Goal: Task Accomplishment & Management: Use online tool/utility

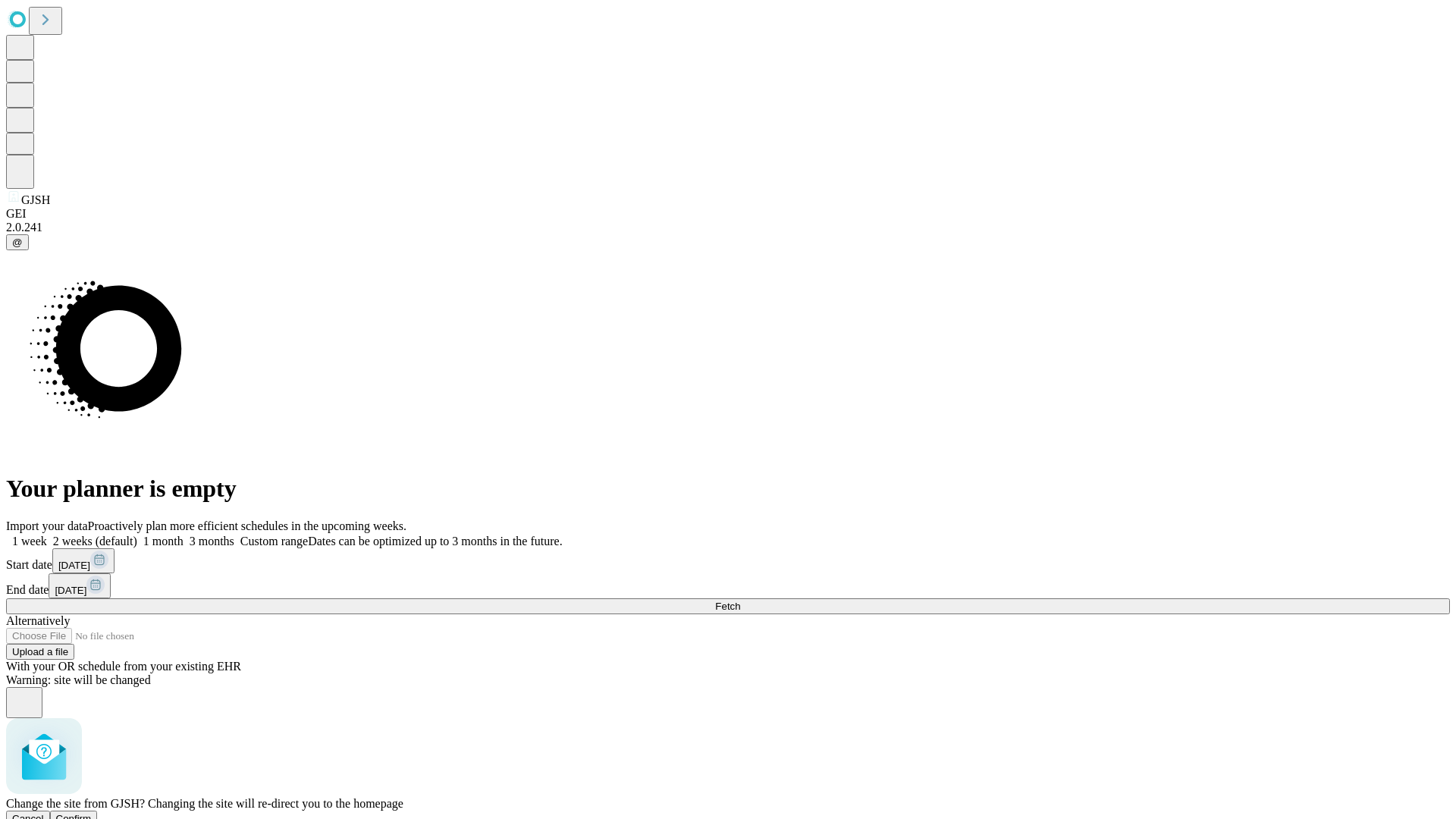
click at [92, 813] on span "Confirm" at bounding box center [74, 819] width 35 height 11
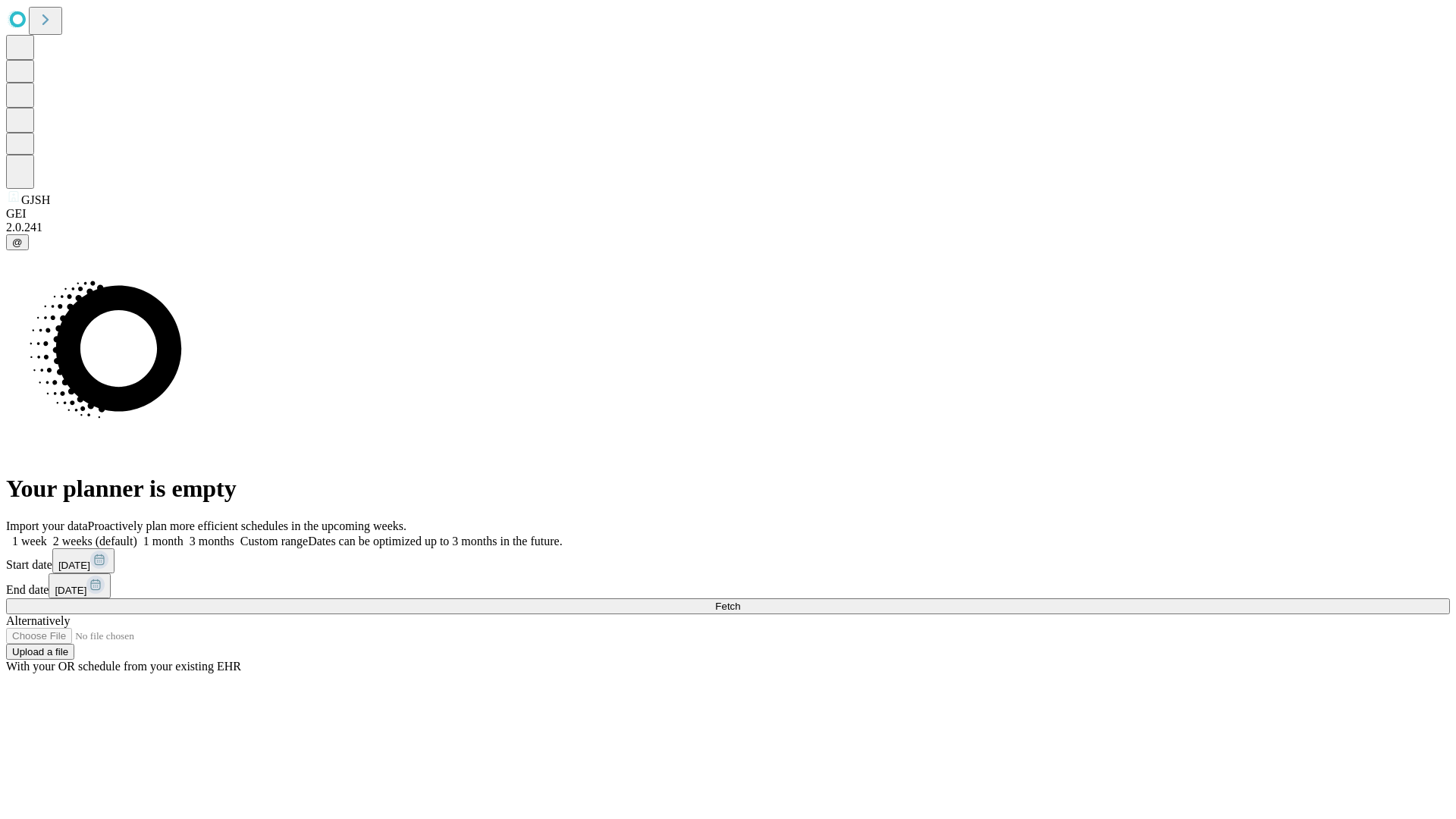
click at [183, 535] on label "1 month" at bounding box center [161, 541] width 47 height 13
click at [740, 601] on span "Fetch" at bounding box center [727, 607] width 25 height 11
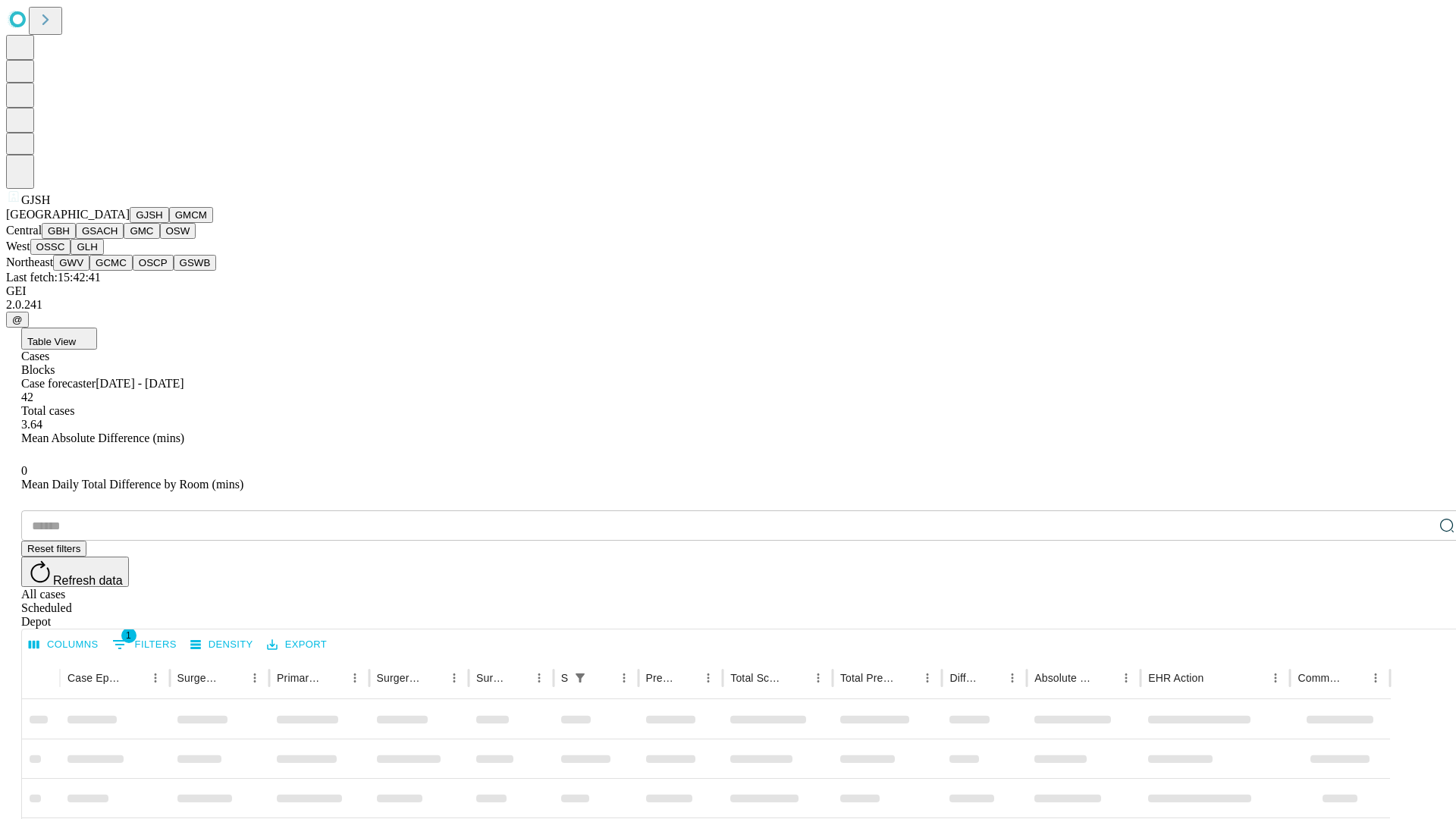
click at [169, 223] on button "GMCM" at bounding box center [191, 215] width 44 height 16
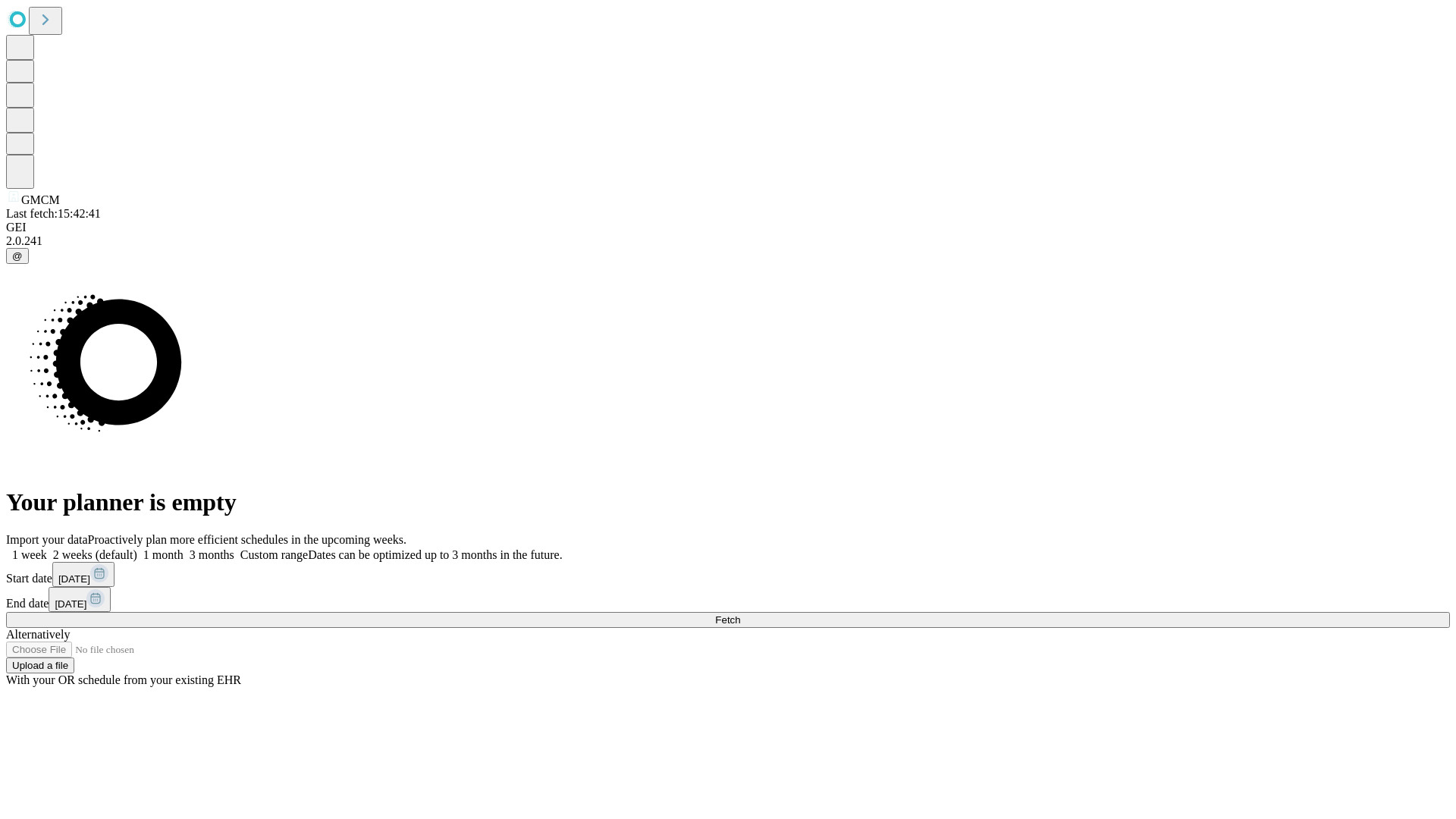
click at [740, 615] on span "Fetch" at bounding box center [727, 620] width 25 height 11
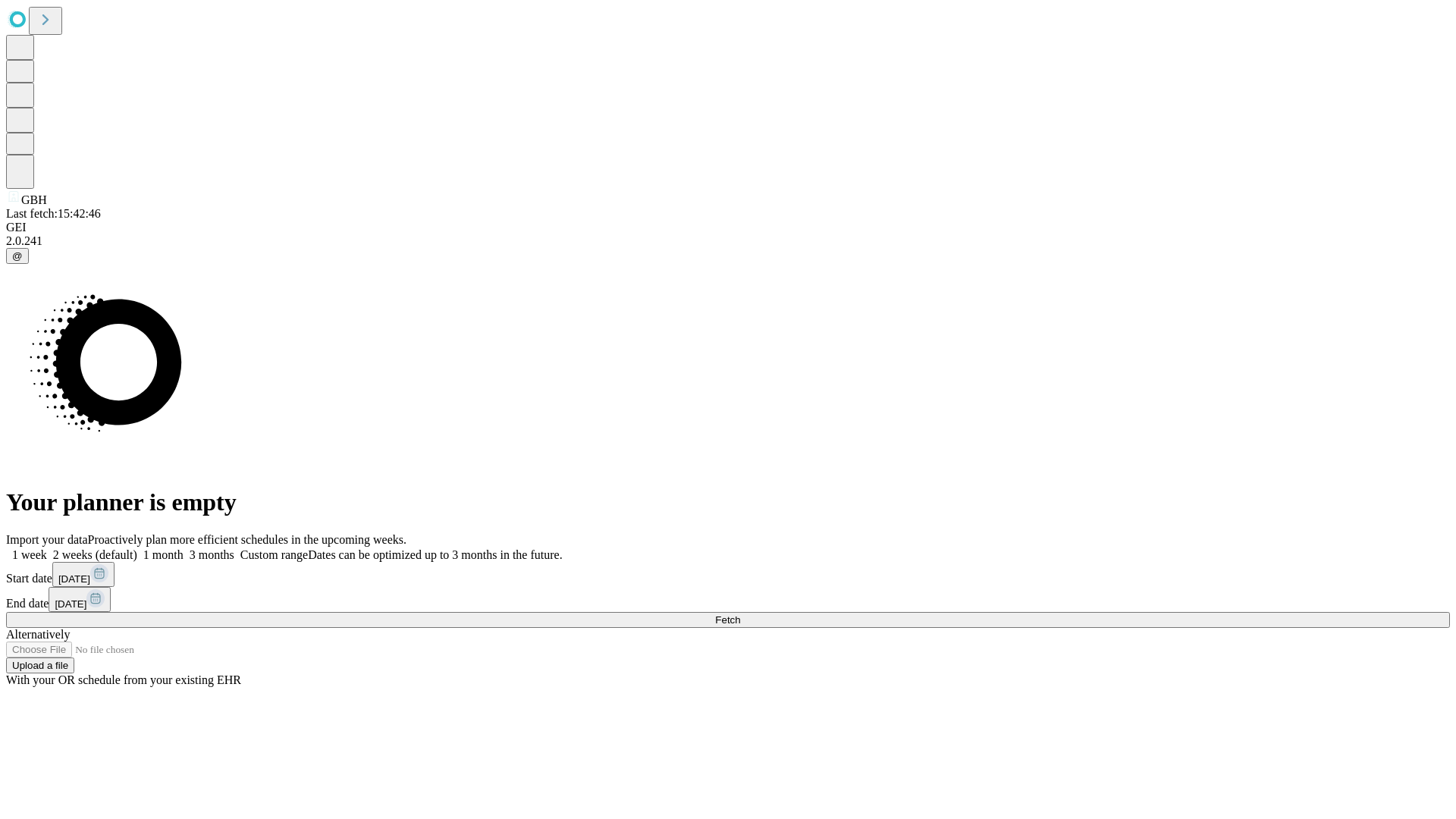
click at [183, 549] on label "1 month" at bounding box center [161, 555] width 47 height 13
click at [740, 615] on span "Fetch" at bounding box center [727, 620] width 25 height 11
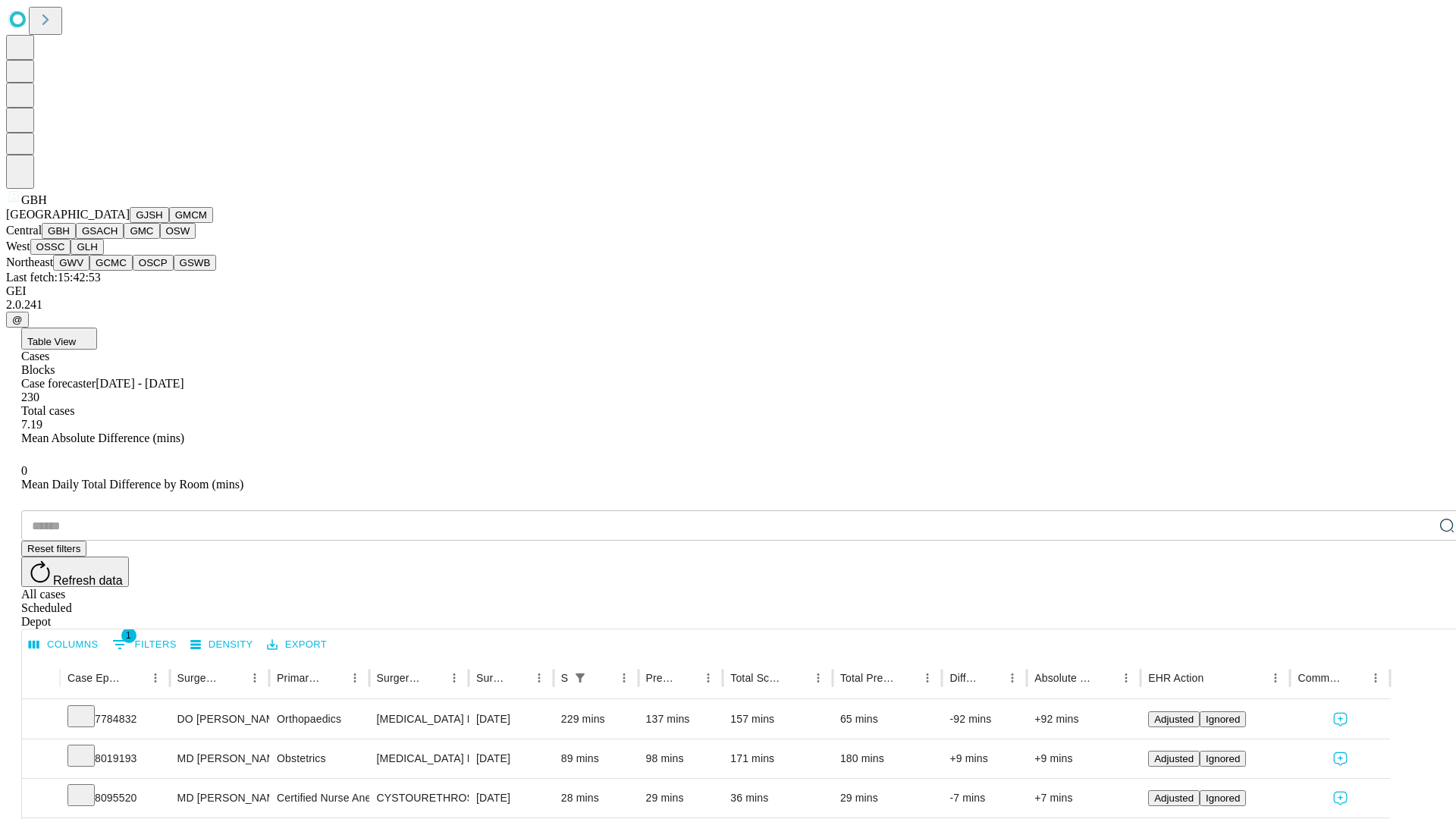
click at [117, 239] on button "GSACH" at bounding box center [99, 231] width 47 height 16
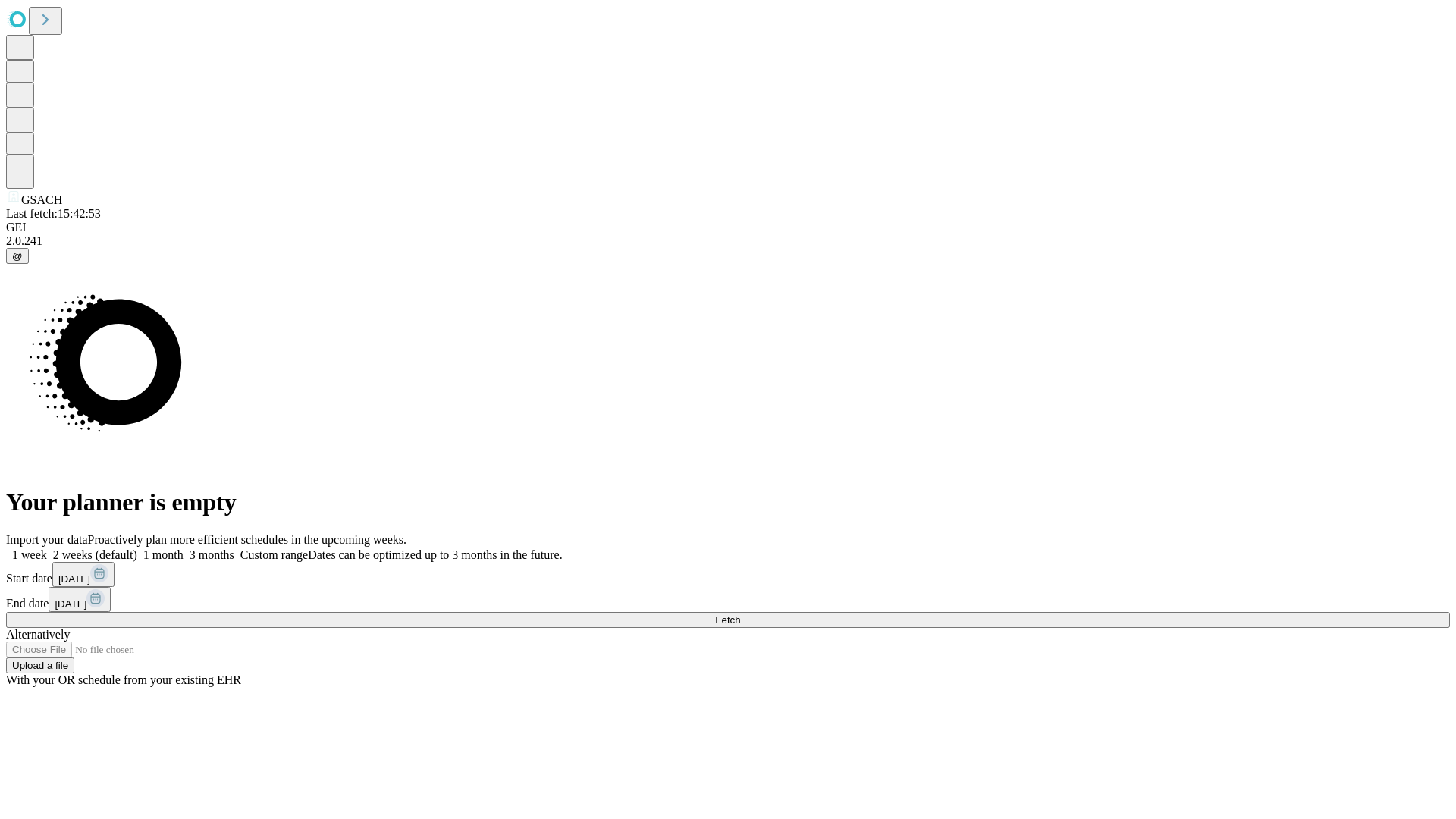
click at [183, 549] on label "1 month" at bounding box center [161, 555] width 47 height 13
click at [740, 615] on span "Fetch" at bounding box center [727, 620] width 25 height 11
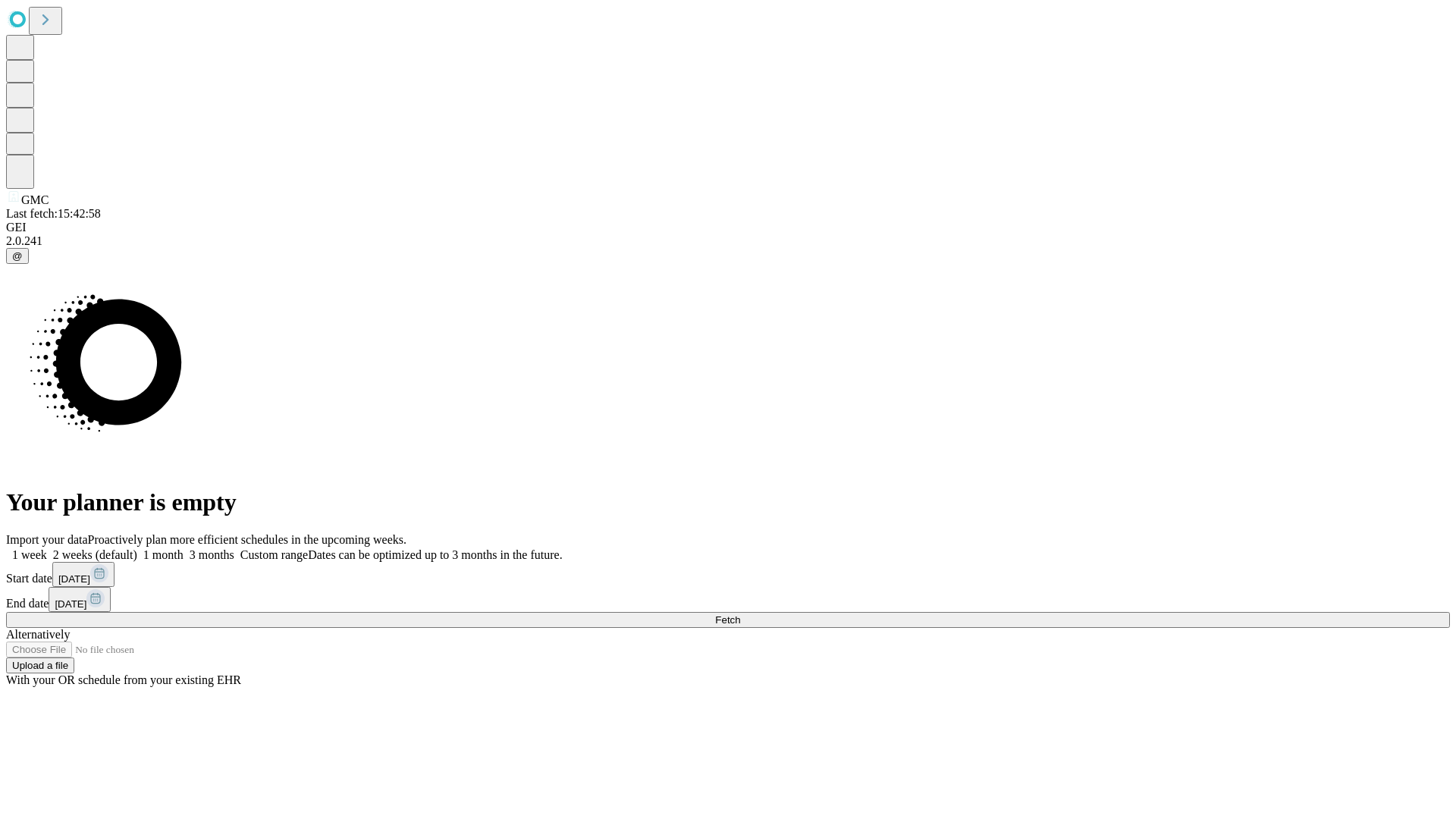
click at [183, 549] on label "1 month" at bounding box center [161, 555] width 47 height 13
click at [740, 615] on span "Fetch" at bounding box center [727, 620] width 25 height 11
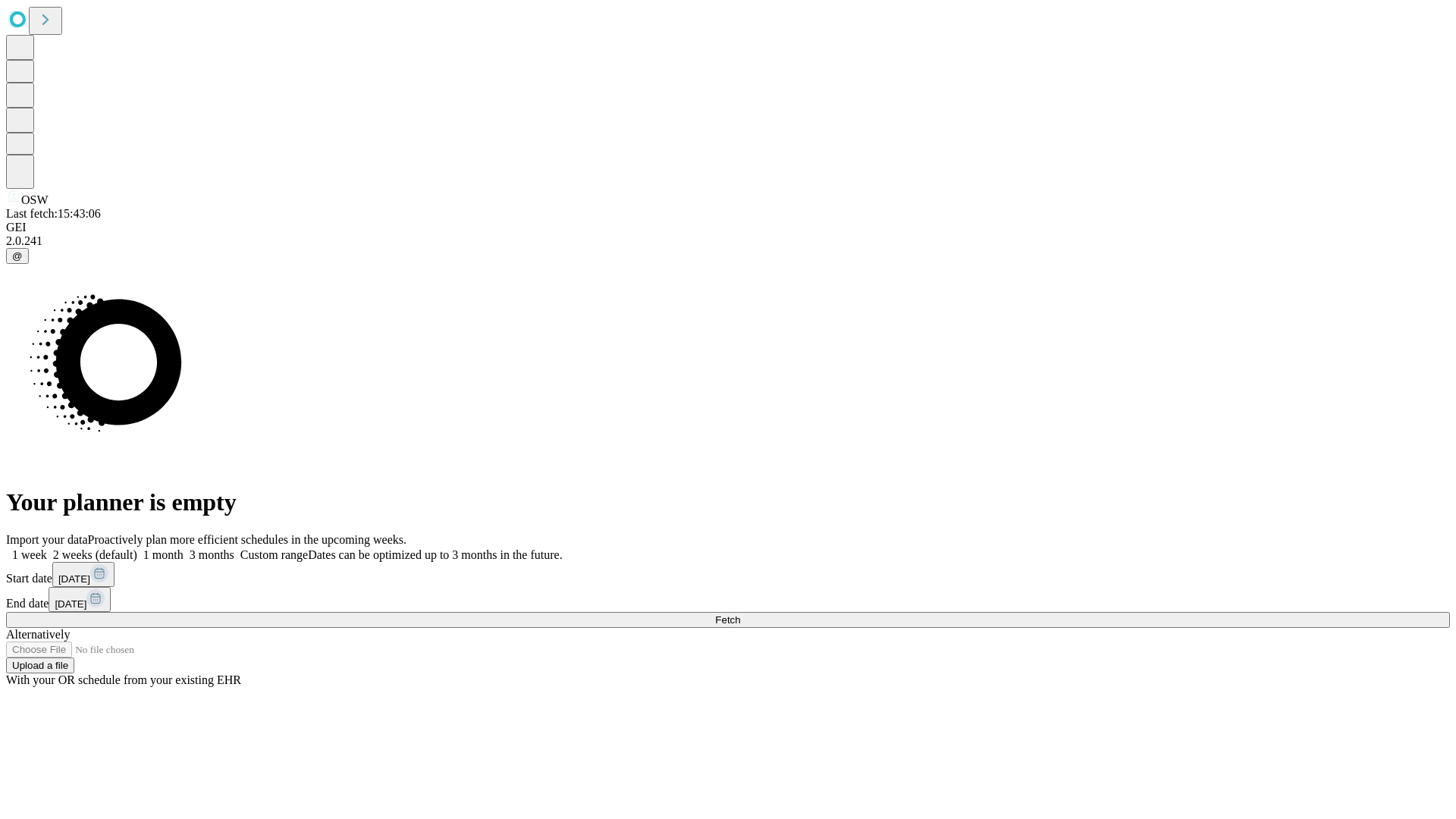
click at [183, 549] on label "1 month" at bounding box center [161, 555] width 47 height 13
click at [740, 615] on span "Fetch" at bounding box center [727, 620] width 25 height 11
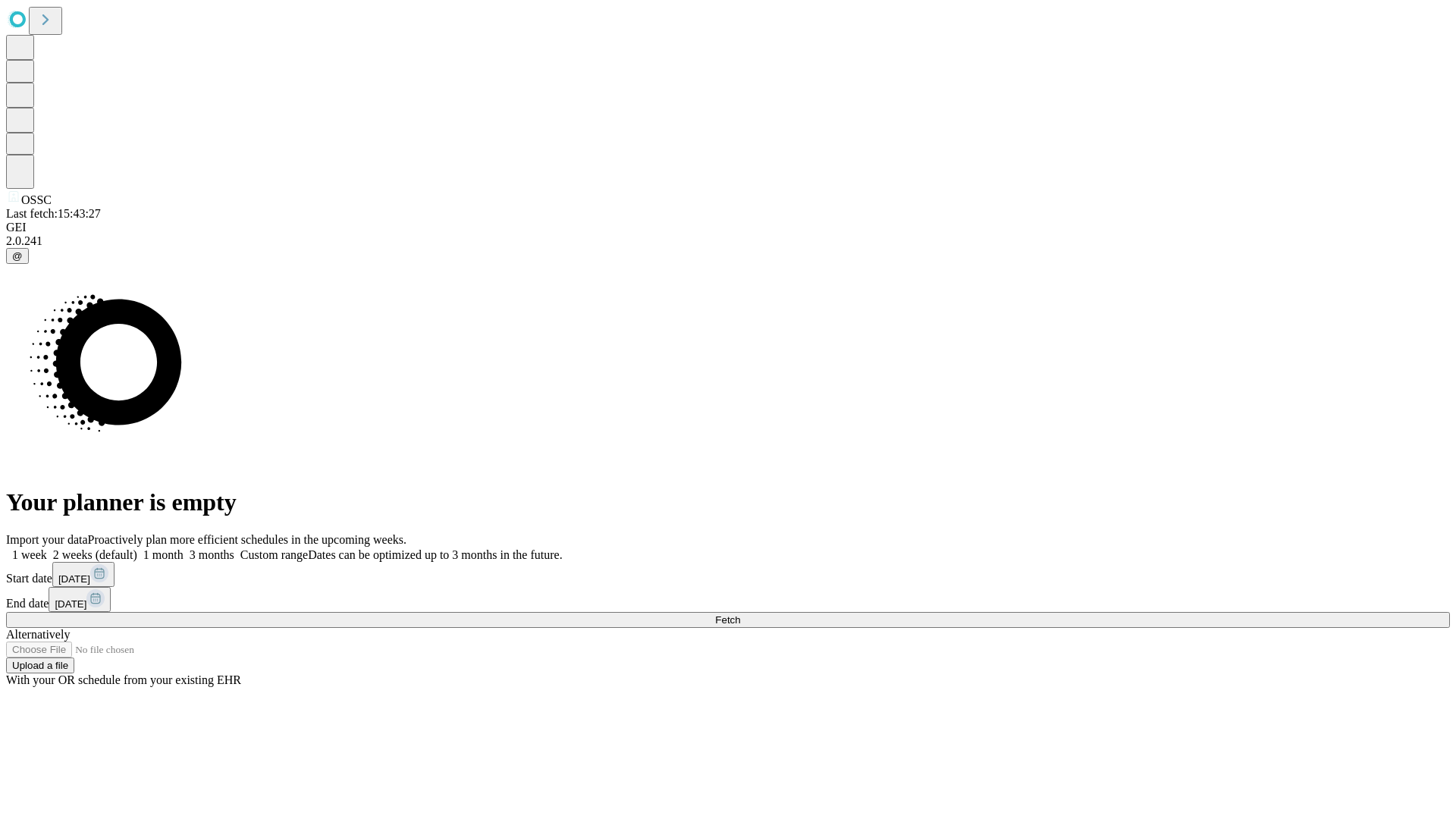
click at [183, 549] on label "1 month" at bounding box center [161, 555] width 47 height 13
click at [740, 615] on span "Fetch" at bounding box center [727, 620] width 25 height 11
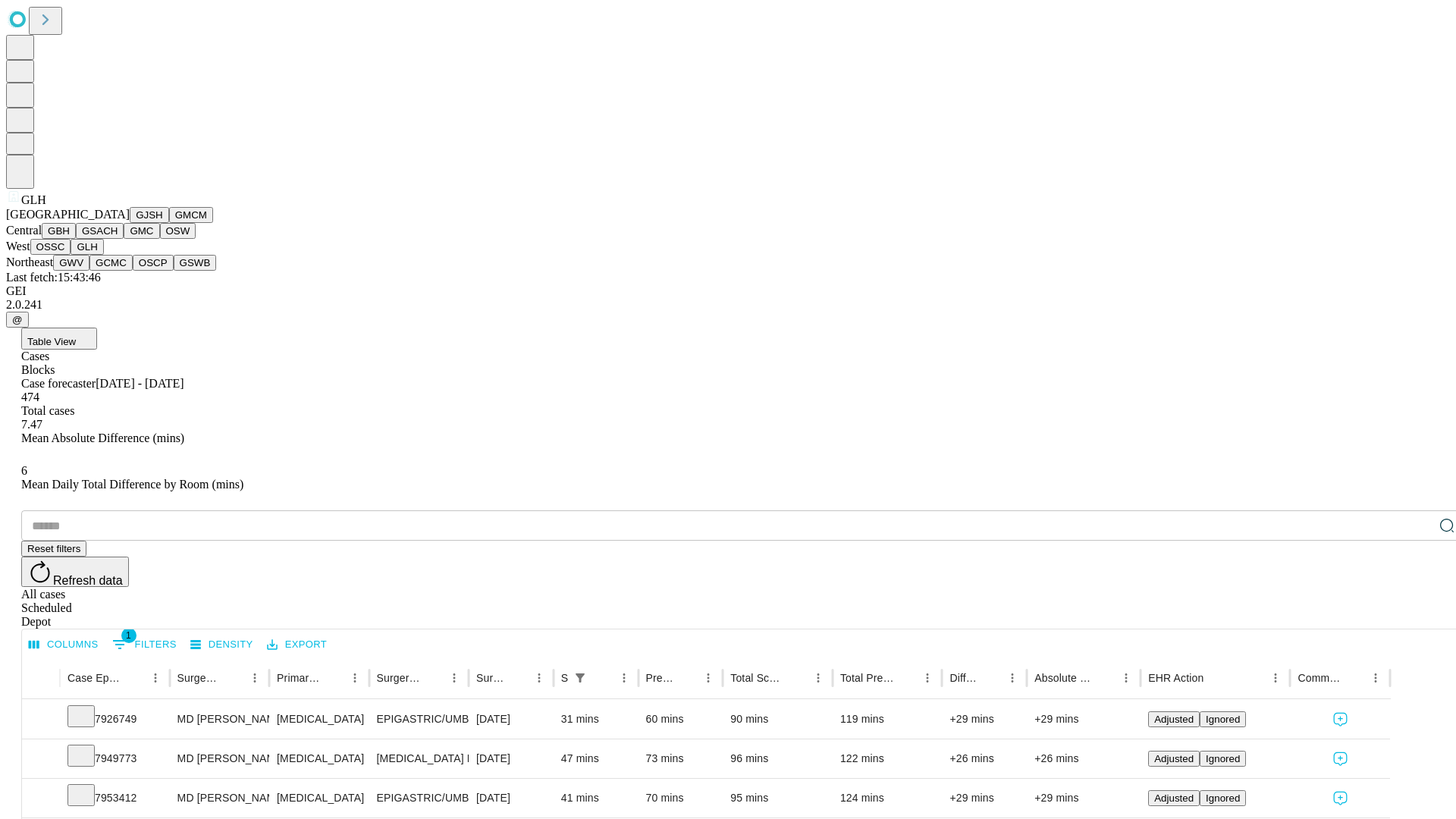
click at [89, 271] on button "GWV" at bounding box center [71, 263] width 36 height 16
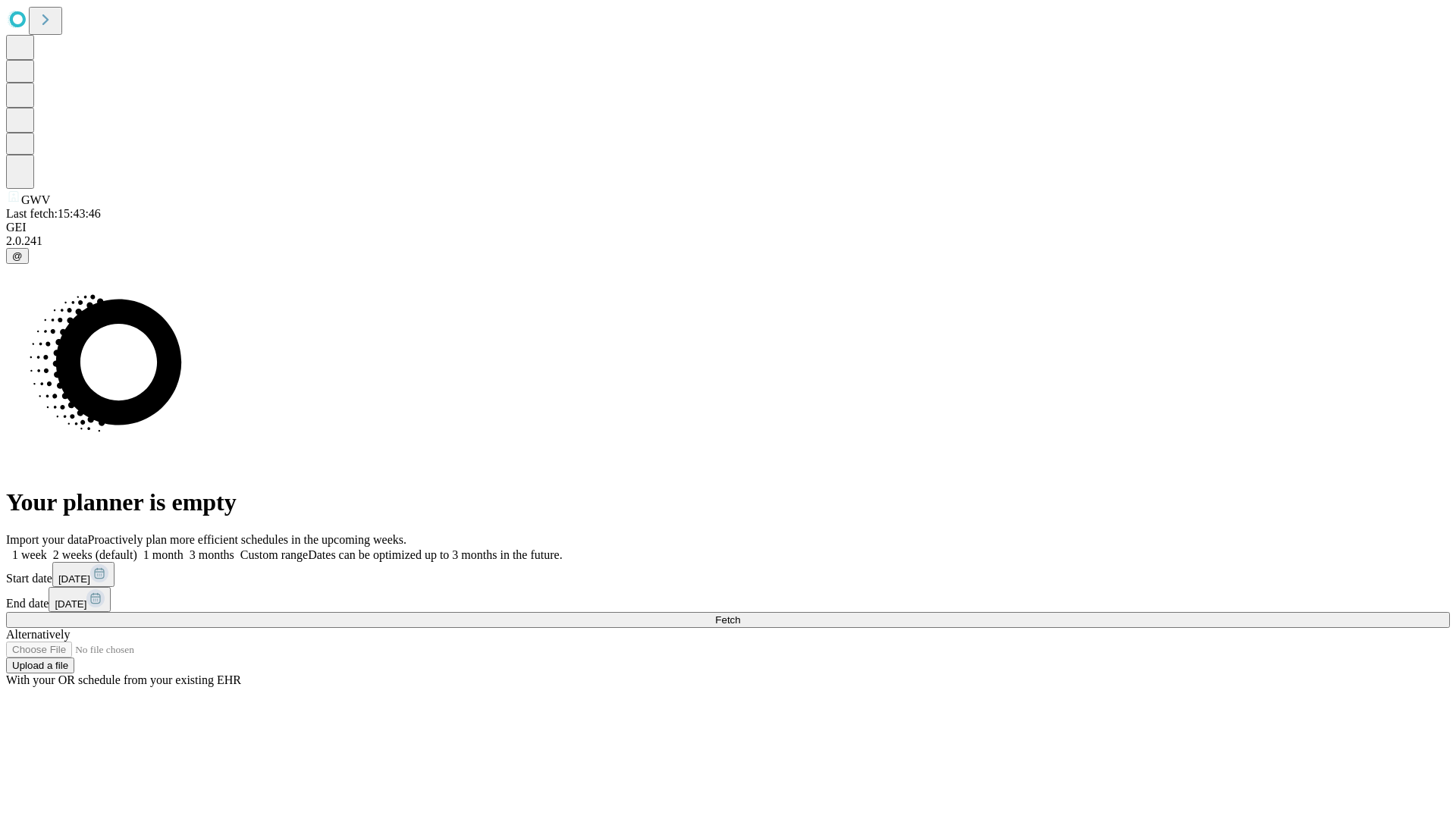
click at [183, 549] on label "1 month" at bounding box center [161, 555] width 47 height 13
click at [740, 615] on span "Fetch" at bounding box center [727, 620] width 25 height 11
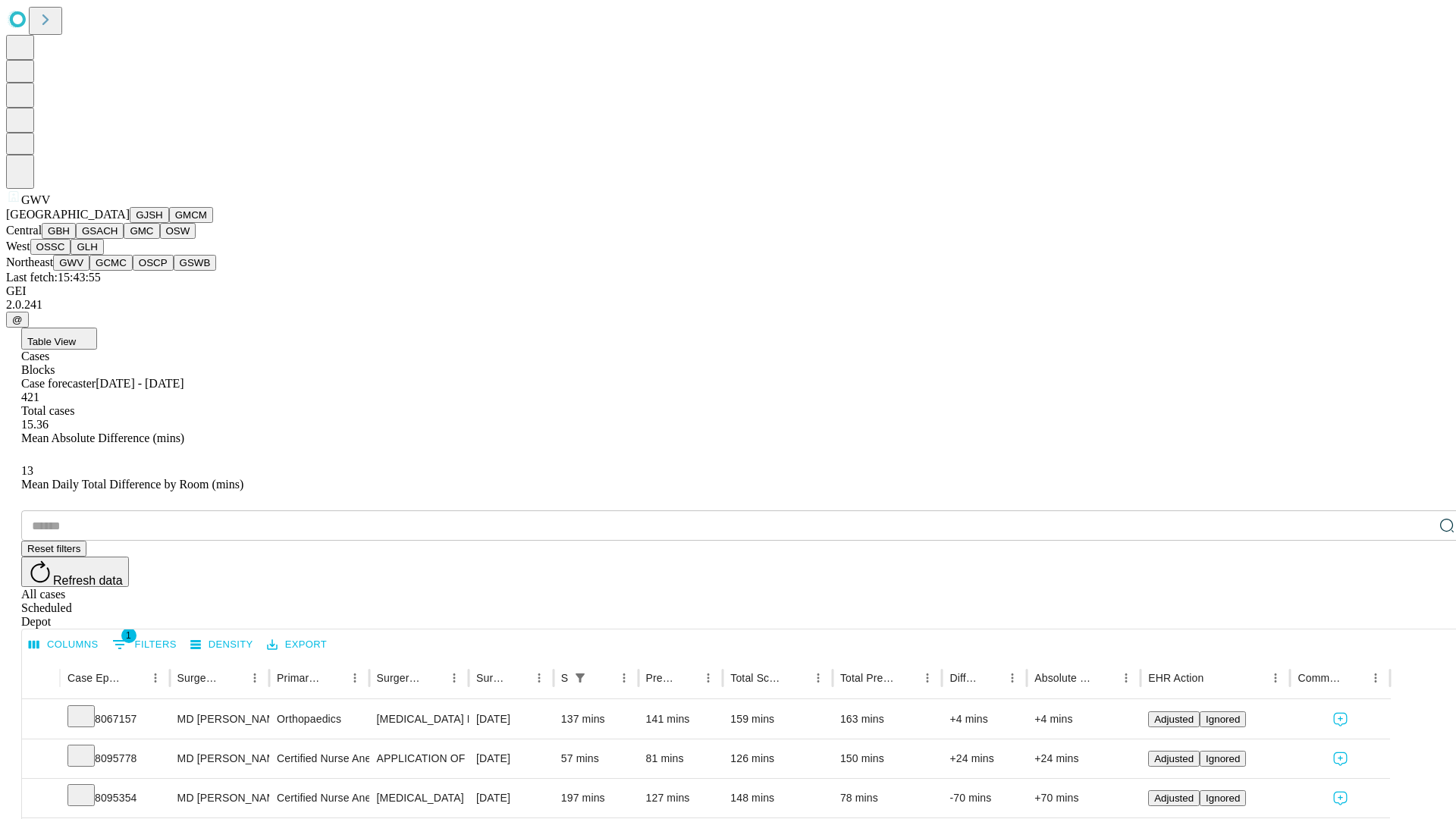
click at [117, 271] on button "GCMC" at bounding box center [111, 263] width 43 height 16
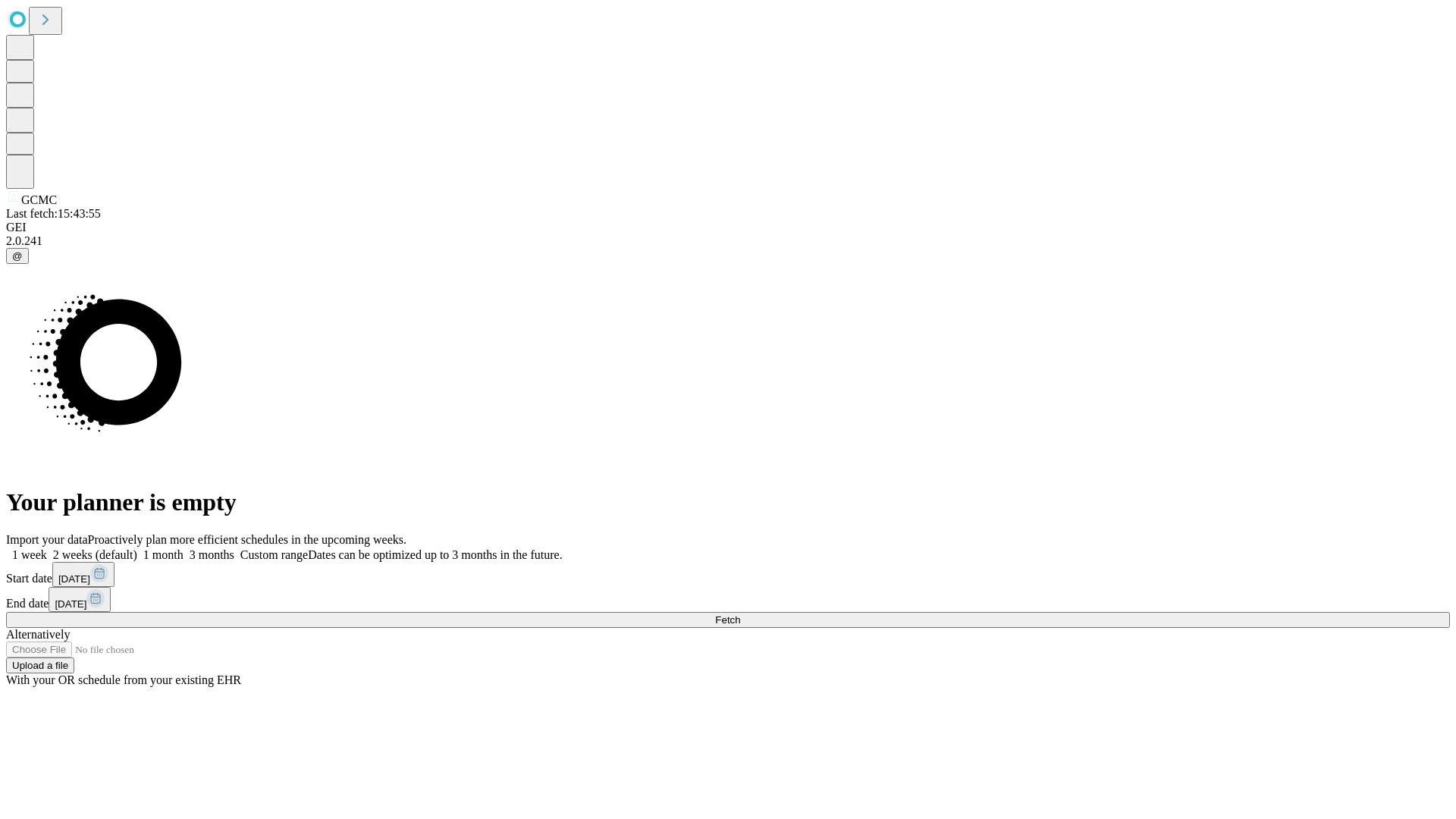
click at [183, 549] on label "1 month" at bounding box center [161, 555] width 47 height 13
click at [740, 615] on span "Fetch" at bounding box center [727, 620] width 25 height 11
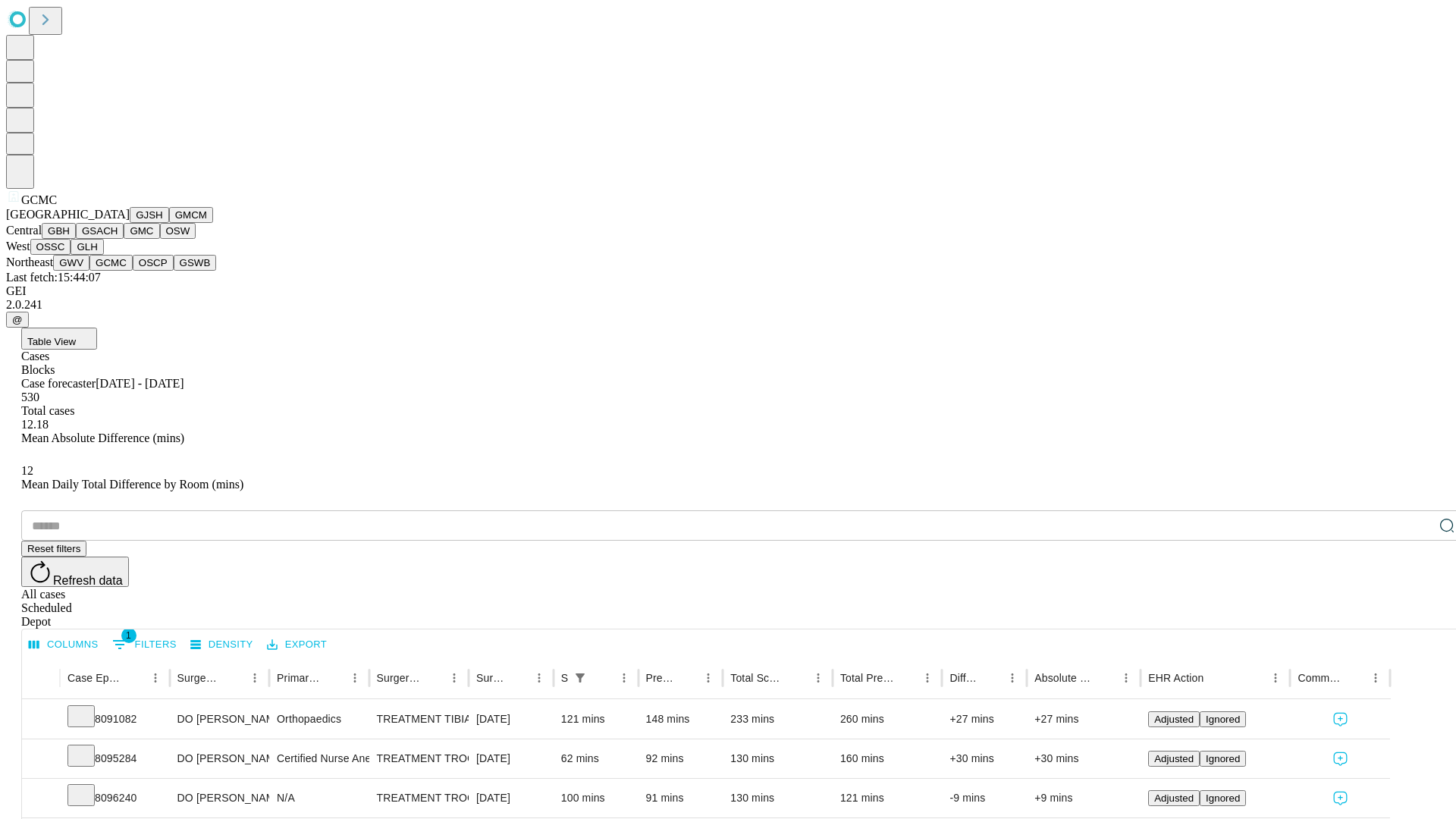
click at [133, 271] on button "OSCP" at bounding box center [153, 263] width 41 height 16
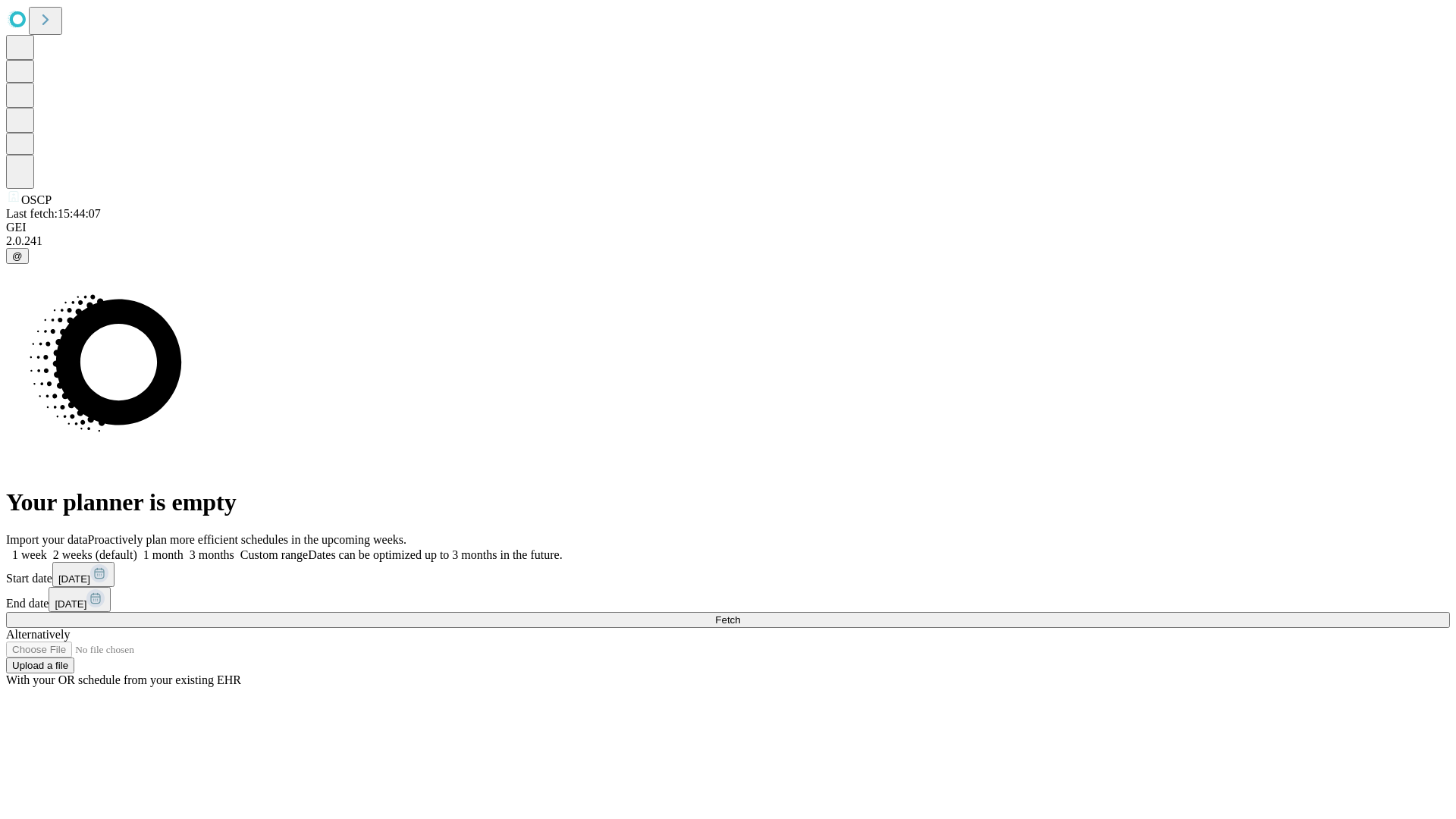
click at [183, 549] on label "1 month" at bounding box center [161, 555] width 47 height 13
click at [740, 615] on span "Fetch" at bounding box center [727, 620] width 25 height 11
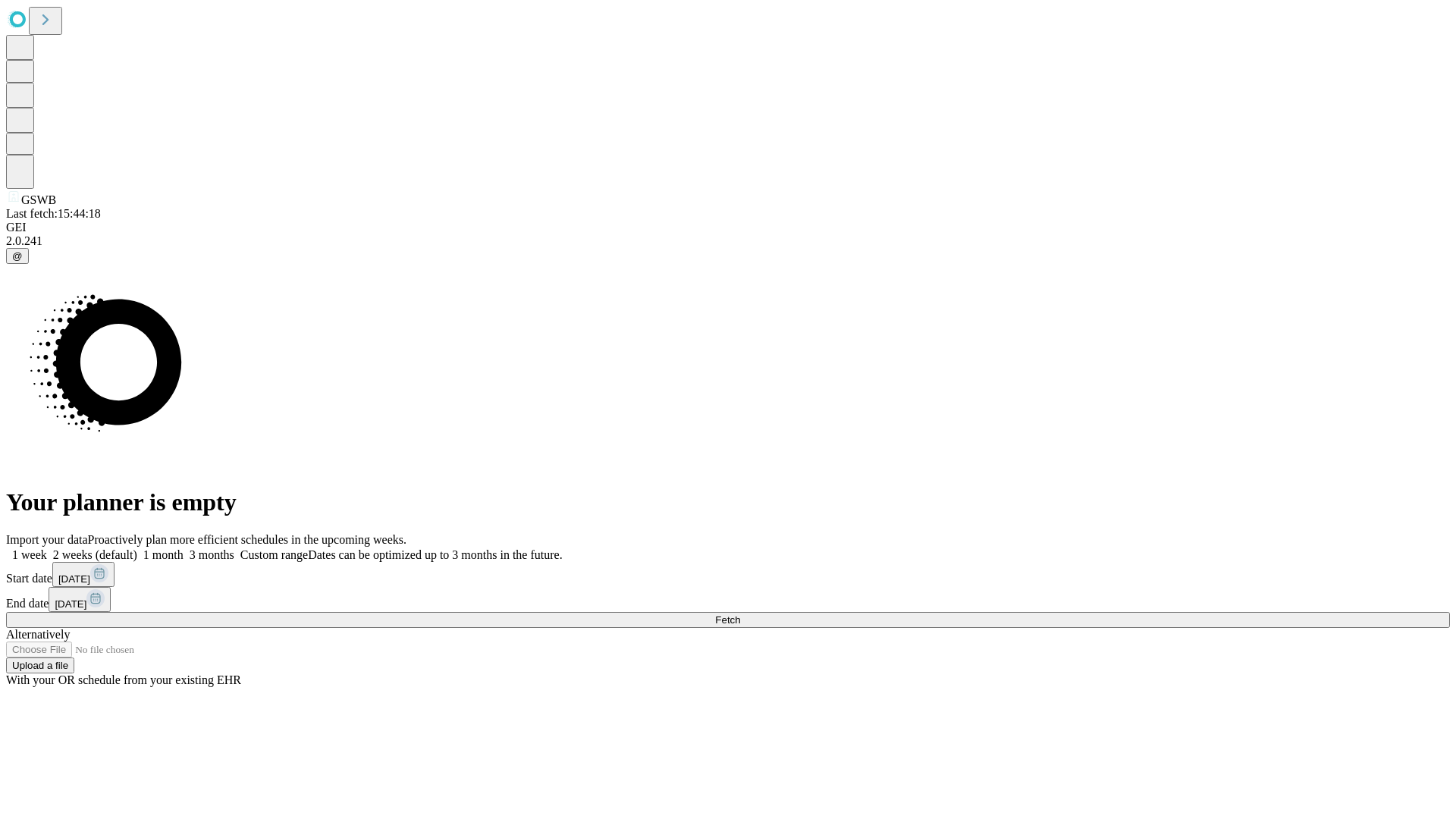
click at [740, 615] on span "Fetch" at bounding box center [727, 620] width 25 height 11
